Goal: Find specific page/section: Find specific page/section

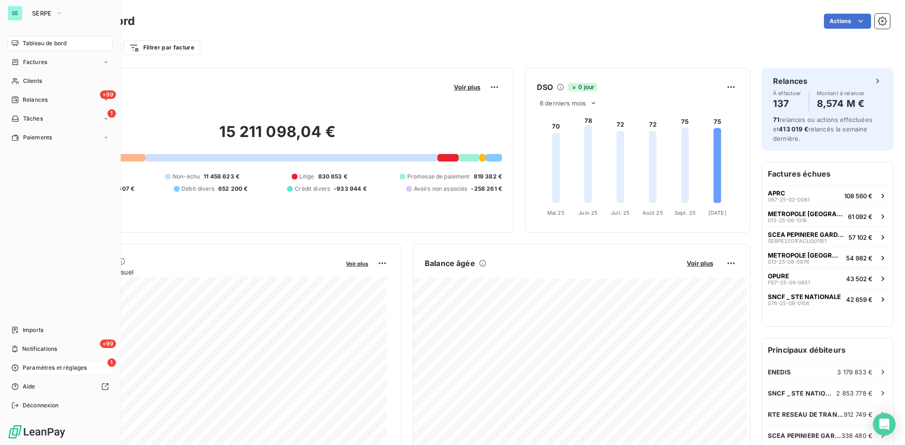
click at [38, 367] on span "Paramètres et réglages" at bounding box center [55, 368] width 64 height 8
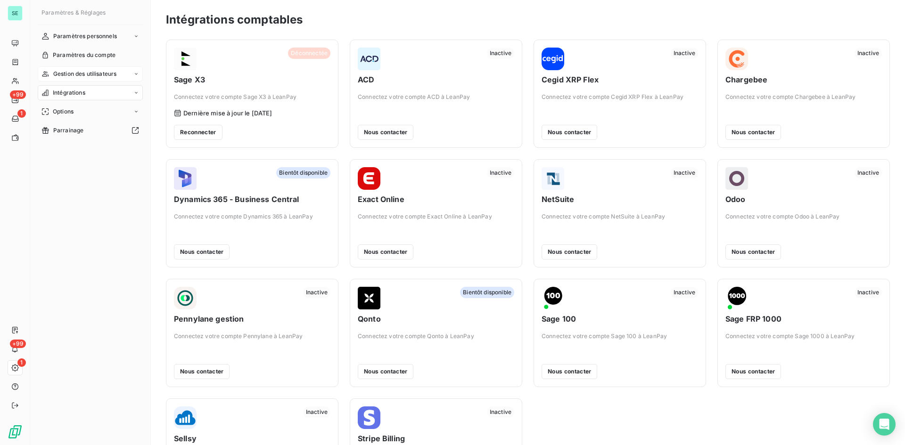
click at [78, 70] on span "Gestion des utilisateurs" at bounding box center [85, 74] width 64 height 8
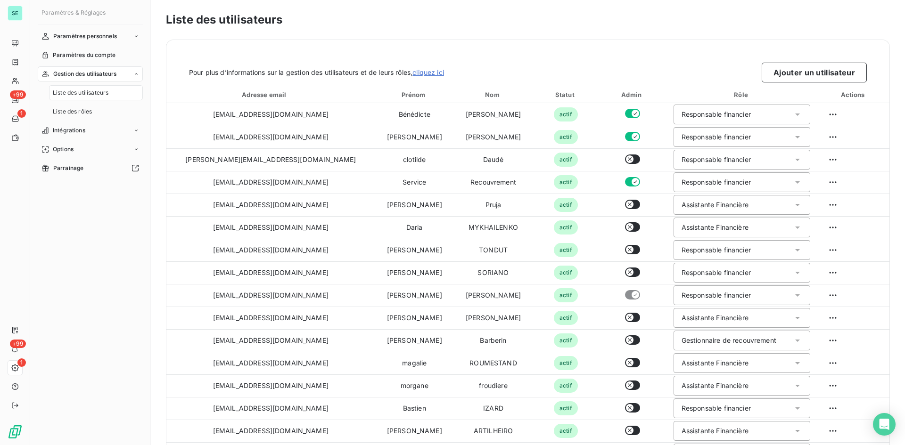
click at [71, 91] on span "Liste des utilisateurs" at bounding box center [81, 93] width 56 height 8
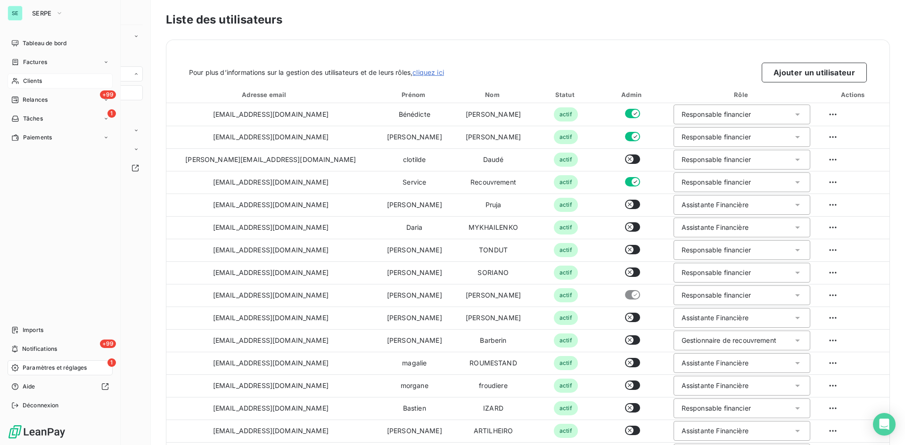
click at [30, 81] on span "Clients" at bounding box center [32, 81] width 19 height 8
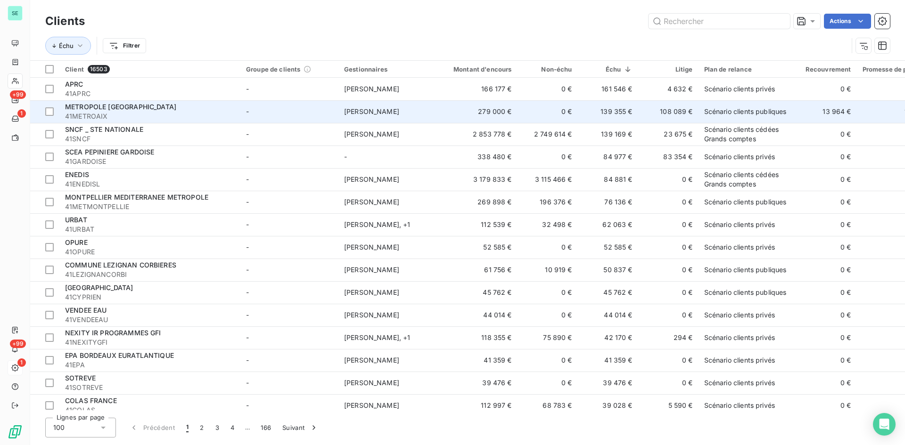
click at [117, 107] on span "METROPOLE [GEOGRAPHIC_DATA]" at bounding box center [120, 107] width 111 height 8
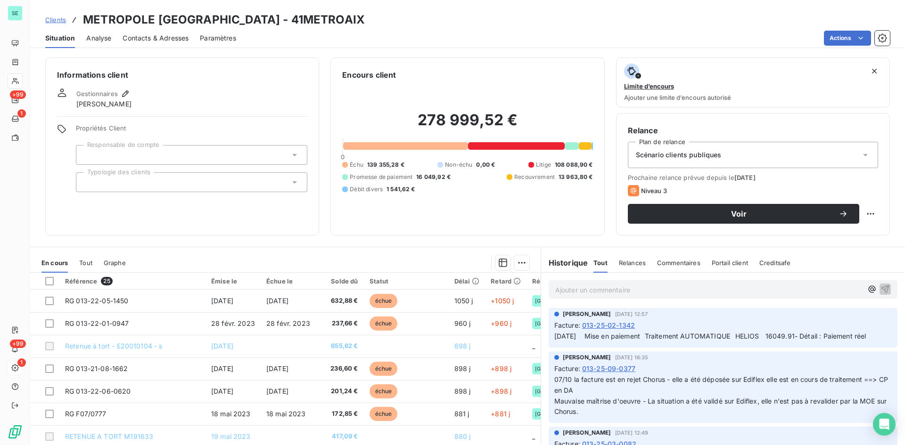
click at [615, 297] on div "Ajouter un commentaire ﻿" at bounding box center [723, 289] width 349 height 18
click at [615, 293] on p "Ajouter un commentaire ﻿" at bounding box center [708, 290] width 307 height 12
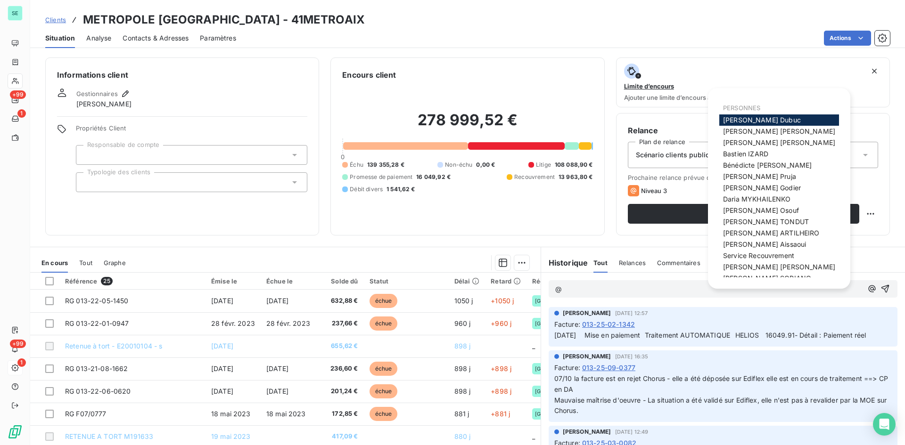
click at [741, 108] on span "PERSONNES" at bounding box center [741, 108] width 37 height 8
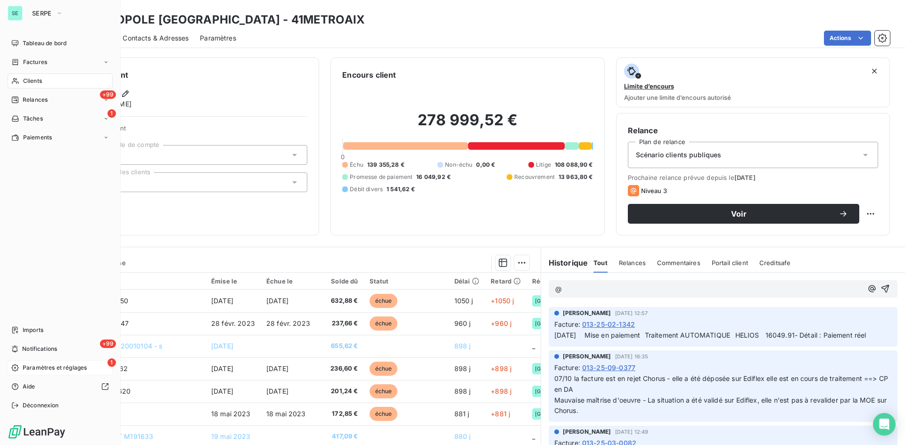
click at [56, 368] on span "Paramètres et réglages" at bounding box center [55, 368] width 64 height 8
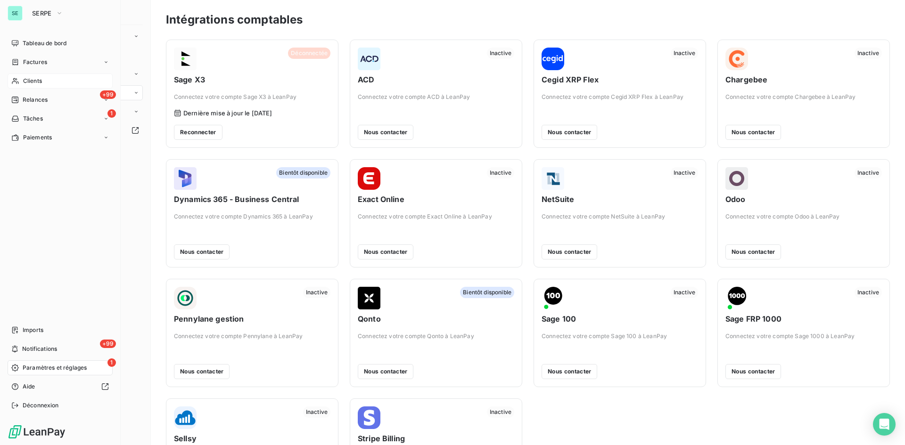
click at [64, 364] on span "Paramètres et réglages" at bounding box center [55, 368] width 64 height 8
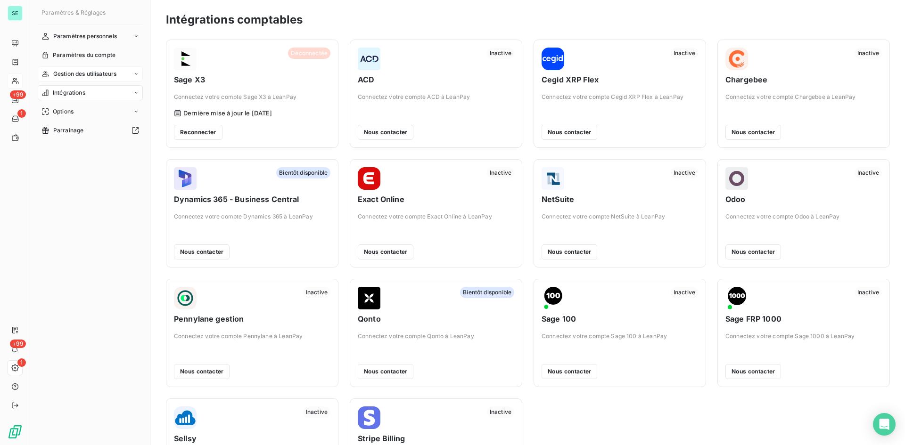
click at [104, 73] on span "Gestion des utilisateurs" at bounding box center [85, 74] width 64 height 8
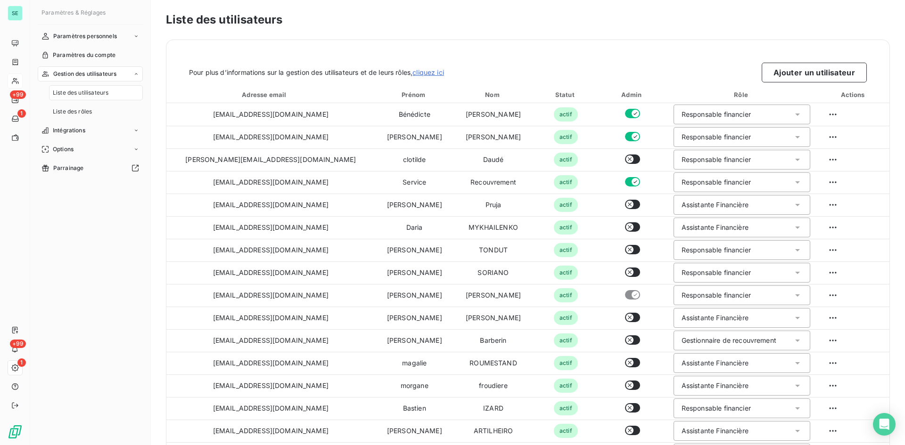
click at [72, 94] on span "Liste des utilisateurs" at bounding box center [81, 93] width 56 height 8
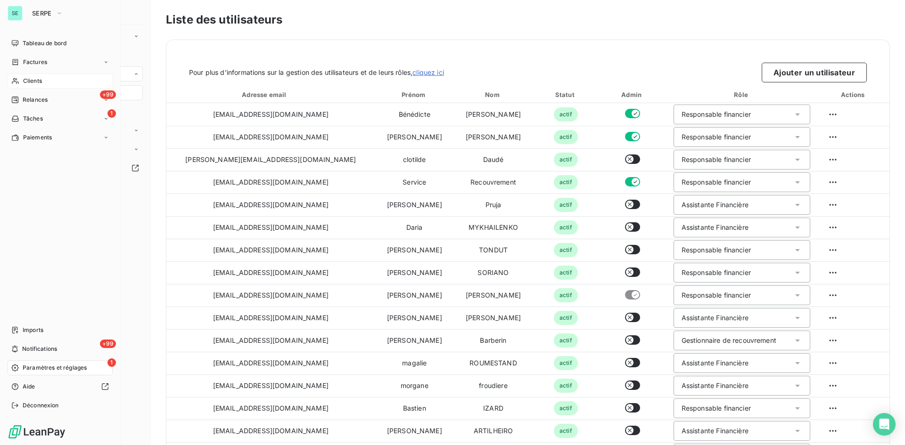
click at [28, 79] on span "Clients" at bounding box center [32, 81] width 19 height 8
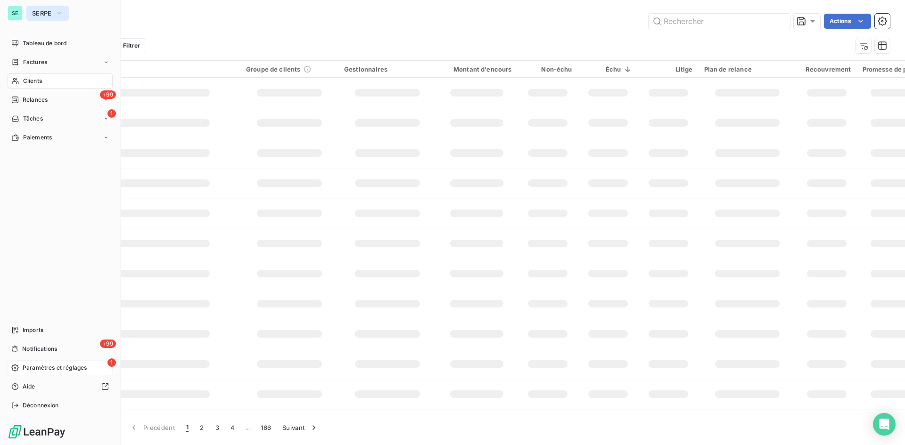
click at [38, 12] on span "SERPE" at bounding box center [42, 13] width 20 height 8
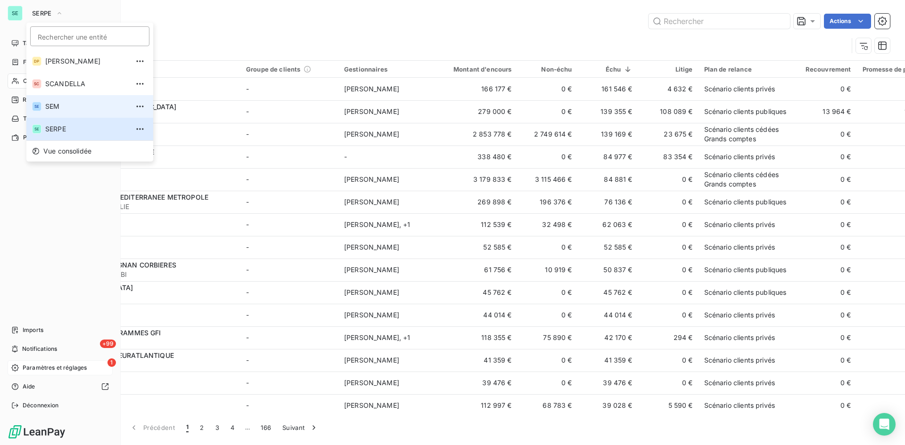
click at [50, 110] on span "SEM" at bounding box center [86, 106] width 83 height 9
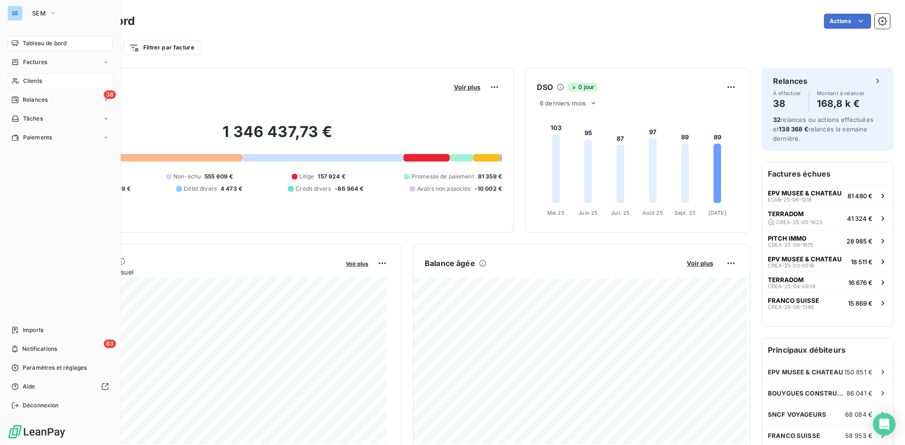
click at [36, 83] on span "Clients" at bounding box center [32, 81] width 19 height 8
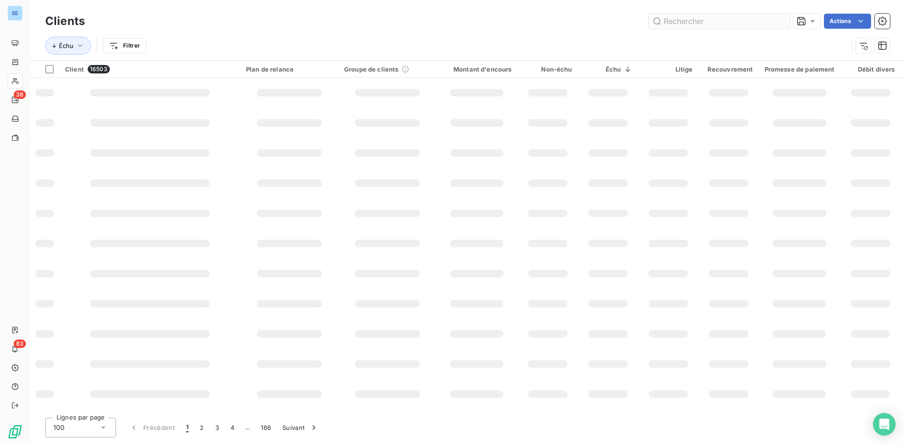
click at [741, 22] on input "text" at bounding box center [719, 21] width 141 height 15
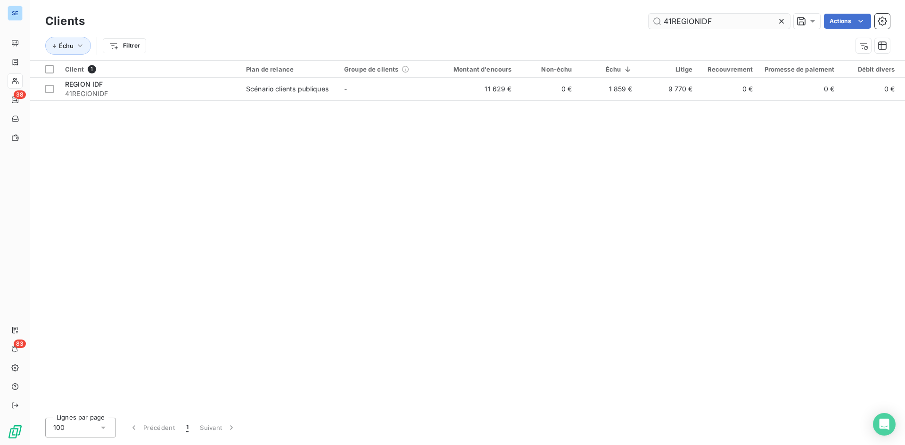
type input "41REGIONIDF"
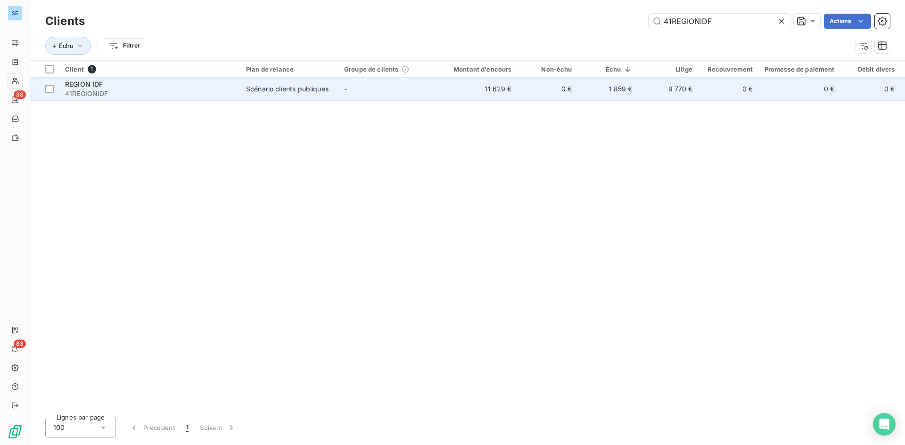
click at [322, 88] on div "Scénario clients publiques" at bounding box center [287, 88] width 82 height 9
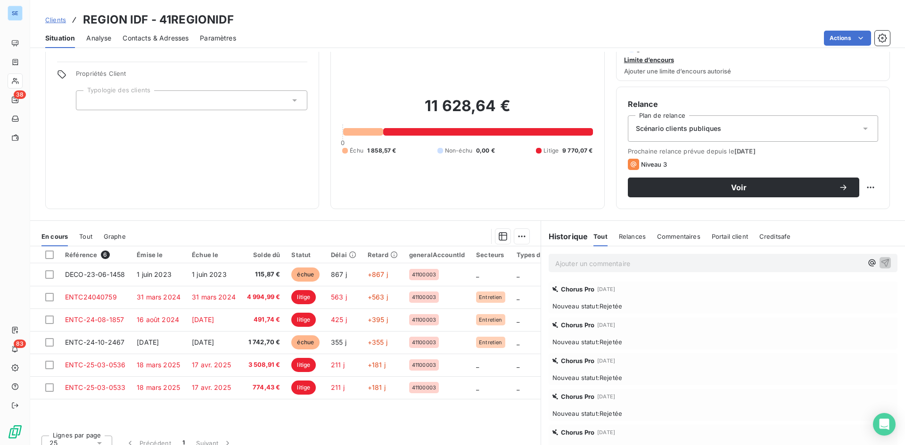
scroll to position [37, 0]
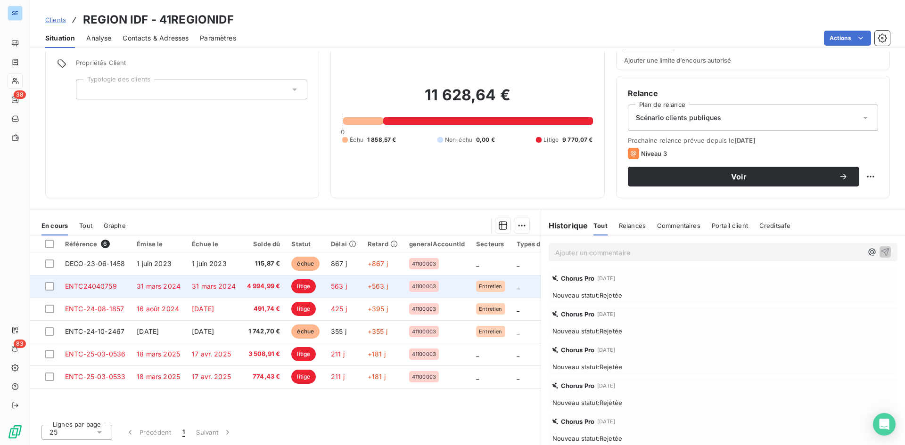
click at [263, 287] on span "4 994,99 €" at bounding box center [263, 286] width 33 height 9
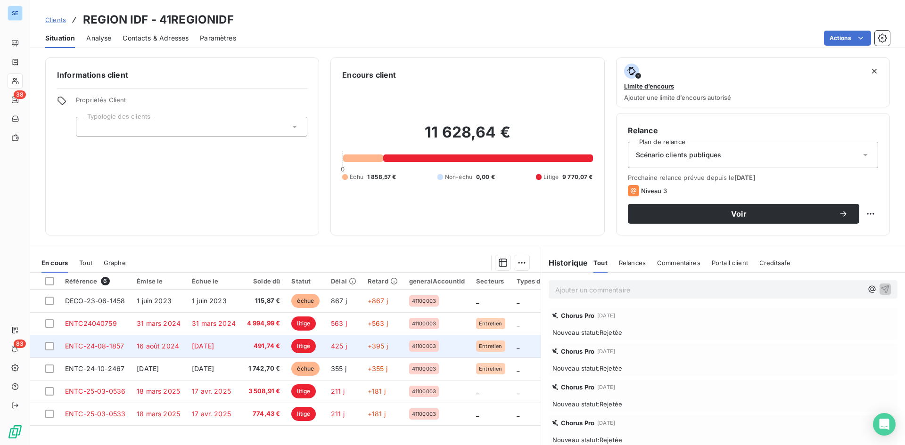
click at [265, 340] on td "491,74 €" at bounding box center [263, 346] width 45 height 23
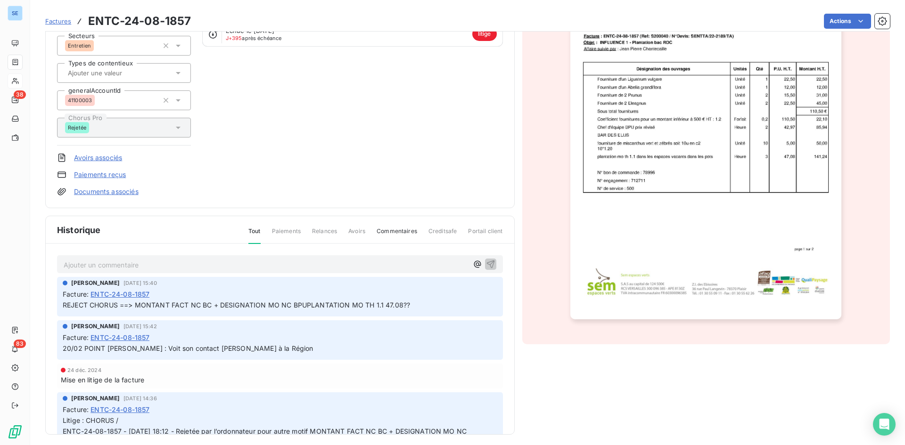
scroll to position [131, 0]
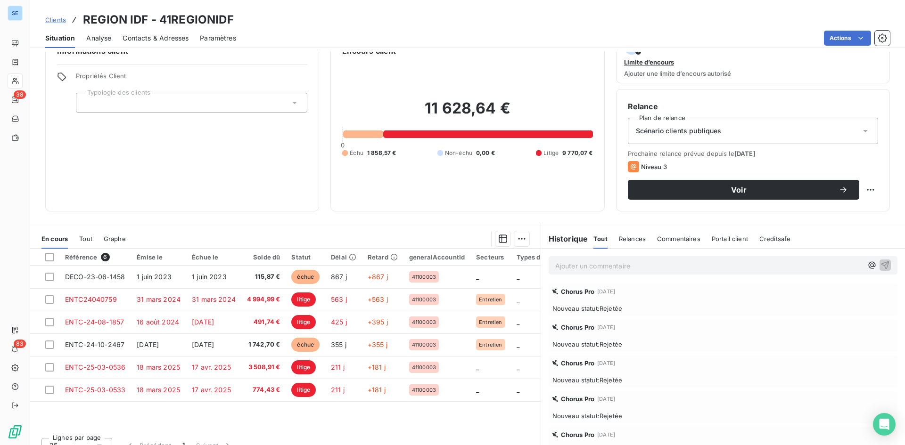
scroll to position [37, 0]
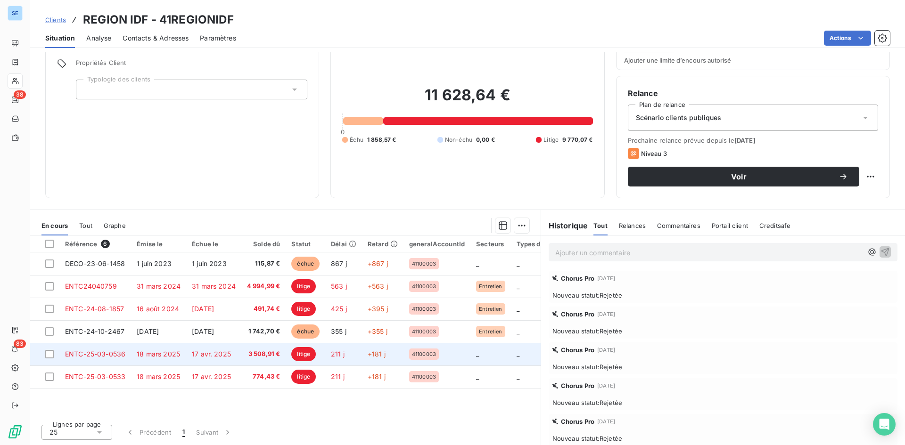
click at [252, 358] on span "3 508,91 €" at bounding box center [263, 354] width 33 height 9
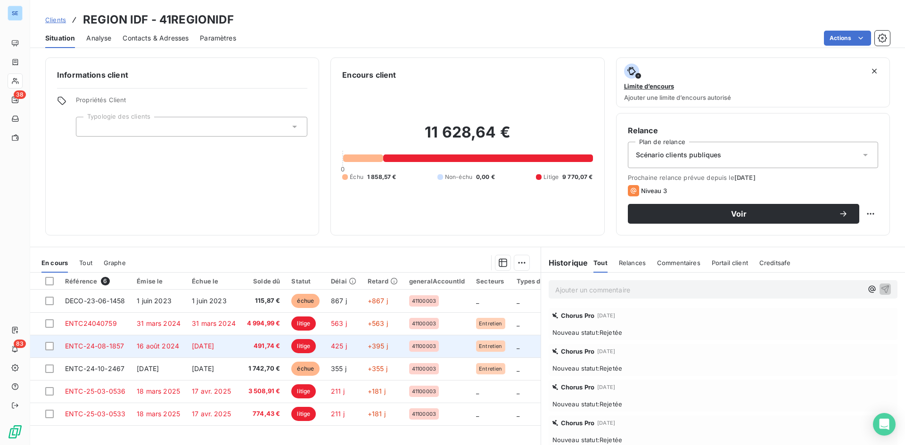
scroll to position [37, 0]
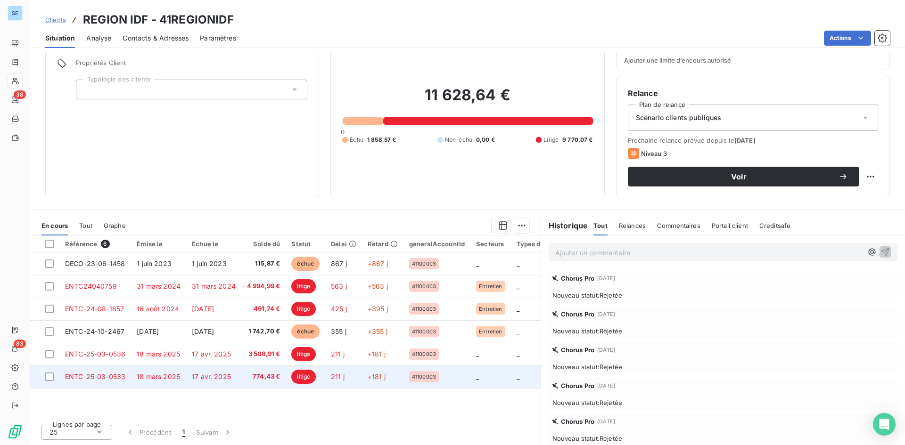
click at [261, 377] on span "774,43 €" at bounding box center [263, 376] width 33 height 9
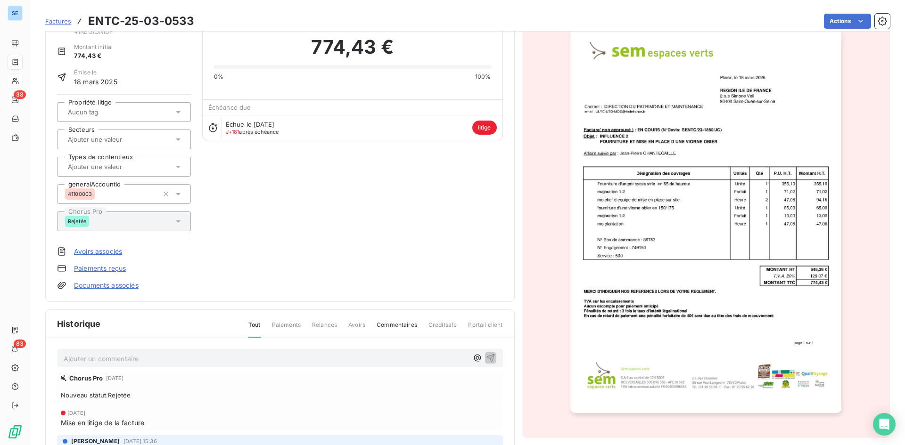
scroll to position [131, 0]
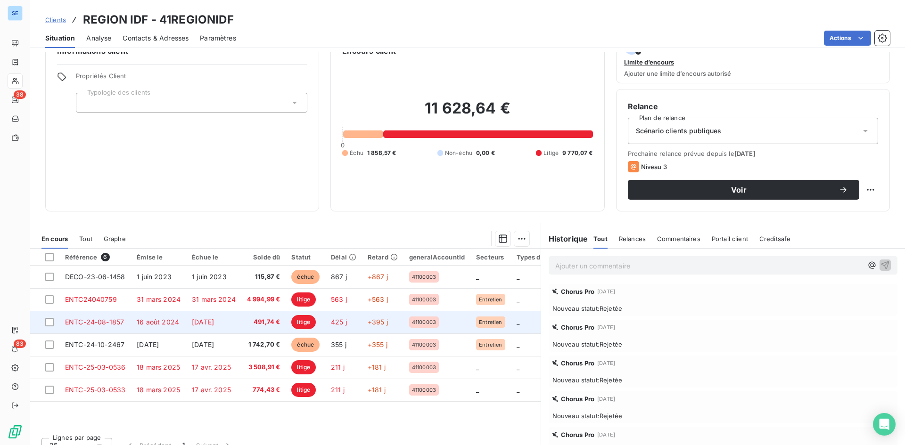
scroll to position [37, 0]
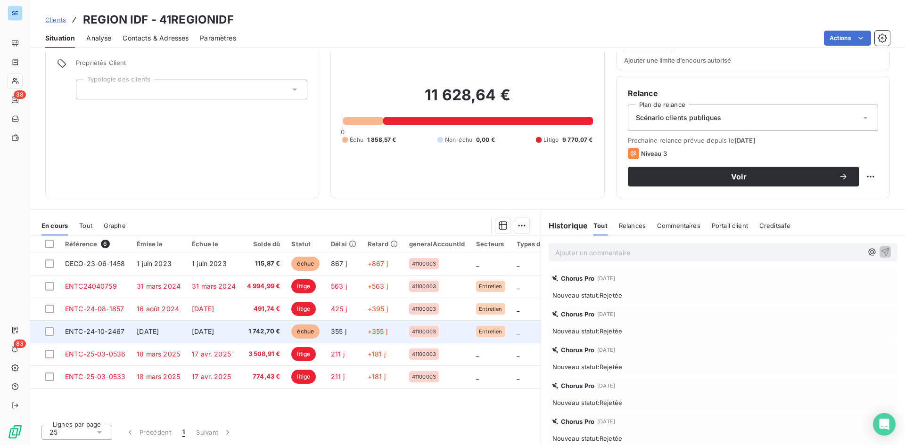
click at [264, 329] on span "1 742,70 €" at bounding box center [263, 331] width 33 height 9
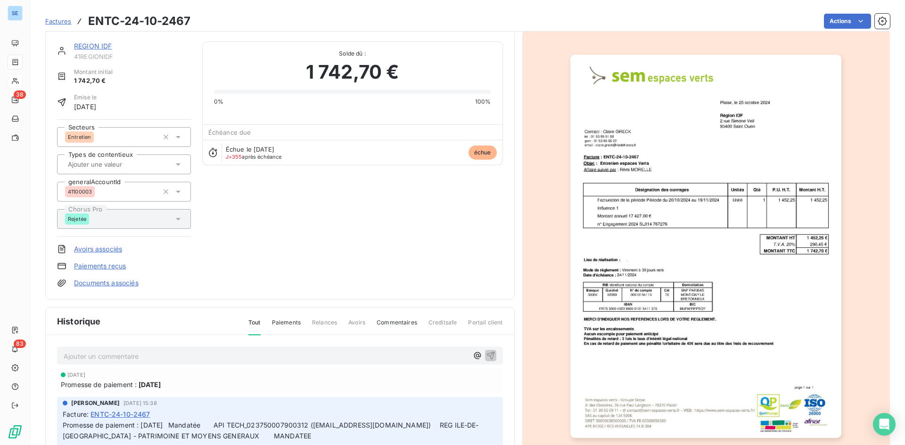
scroll to position [96, 0]
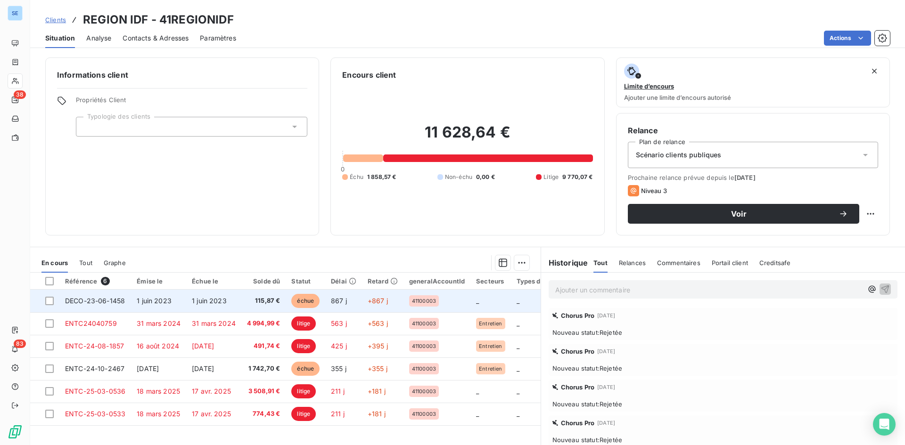
click at [263, 304] on span "115,87 €" at bounding box center [263, 300] width 33 height 9
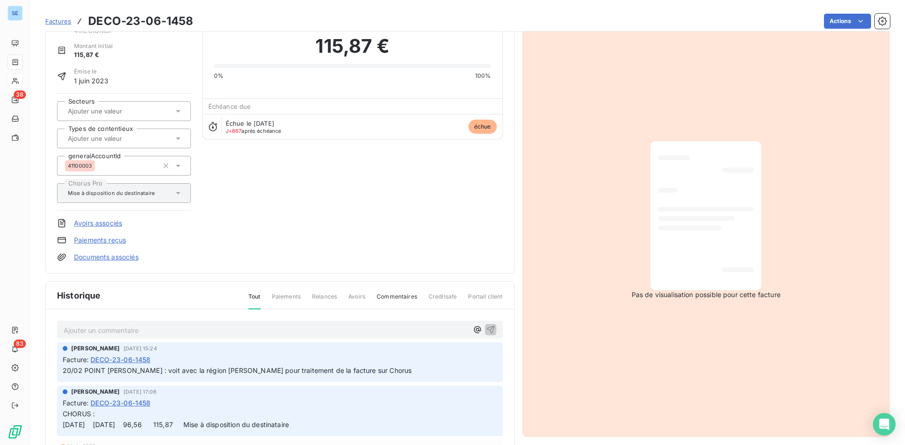
scroll to position [48, 0]
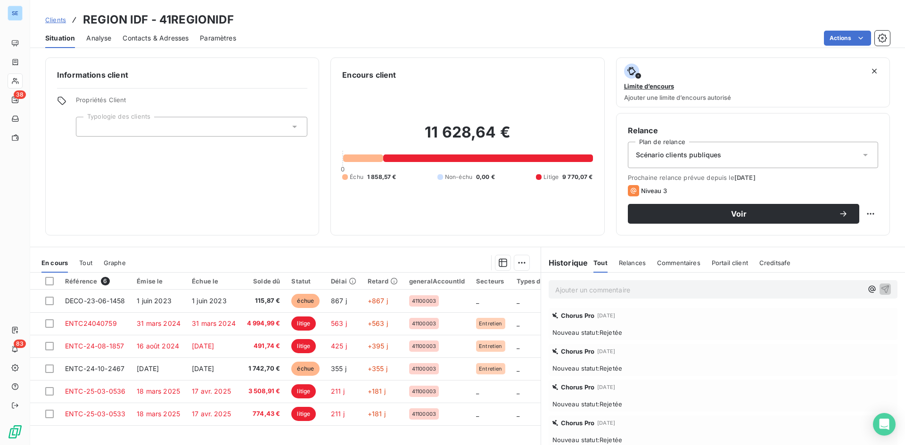
click at [81, 261] on span "Tout" at bounding box center [85, 263] width 13 height 8
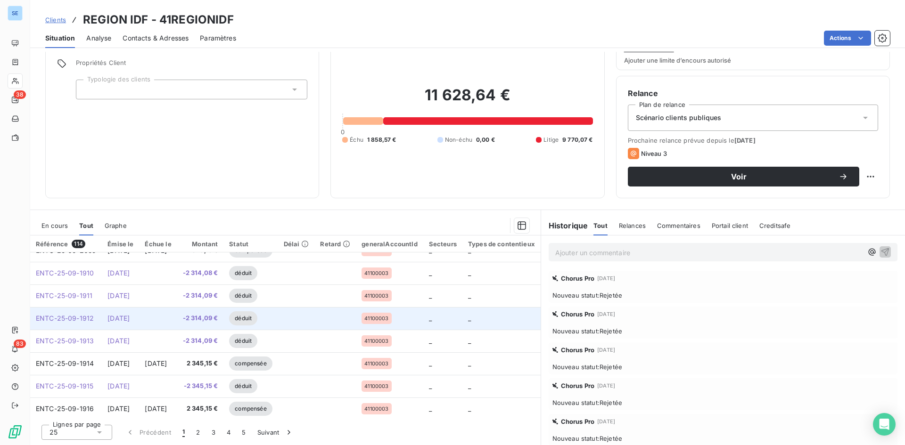
scroll to position [405, 0]
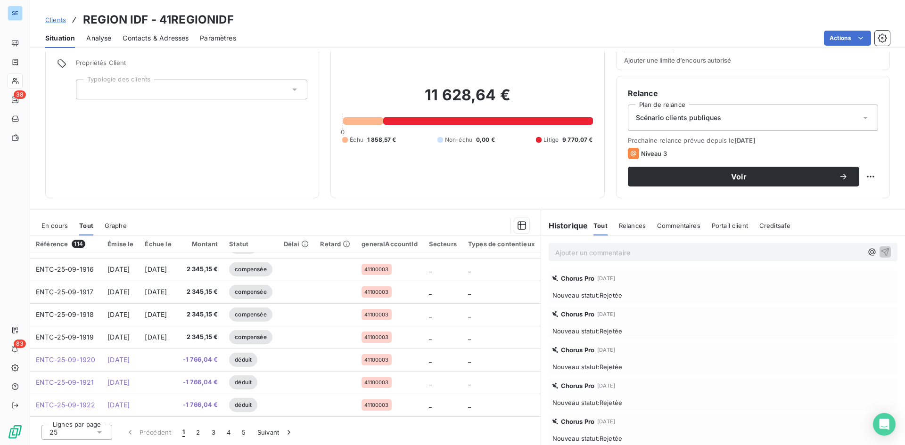
click at [222, 163] on div "Informations client Propriétés Client Typologie des clients" at bounding box center [182, 109] width 274 height 178
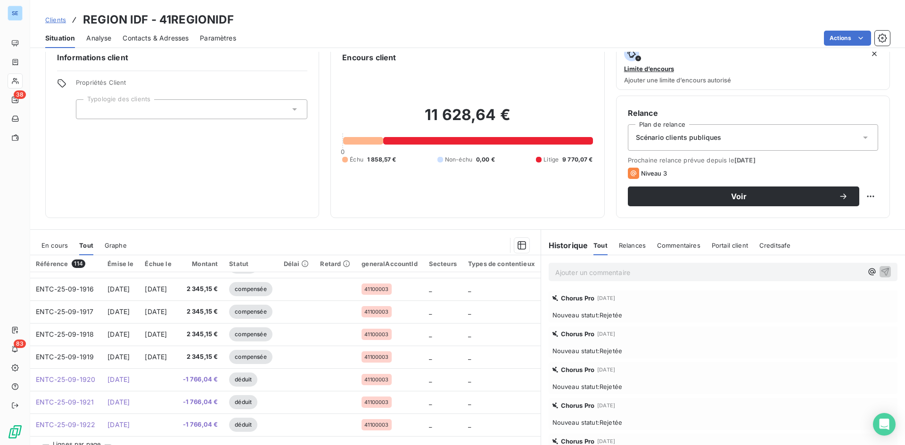
scroll to position [0, 0]
